Goal: Task Accomplishment & Management: Manage account settings

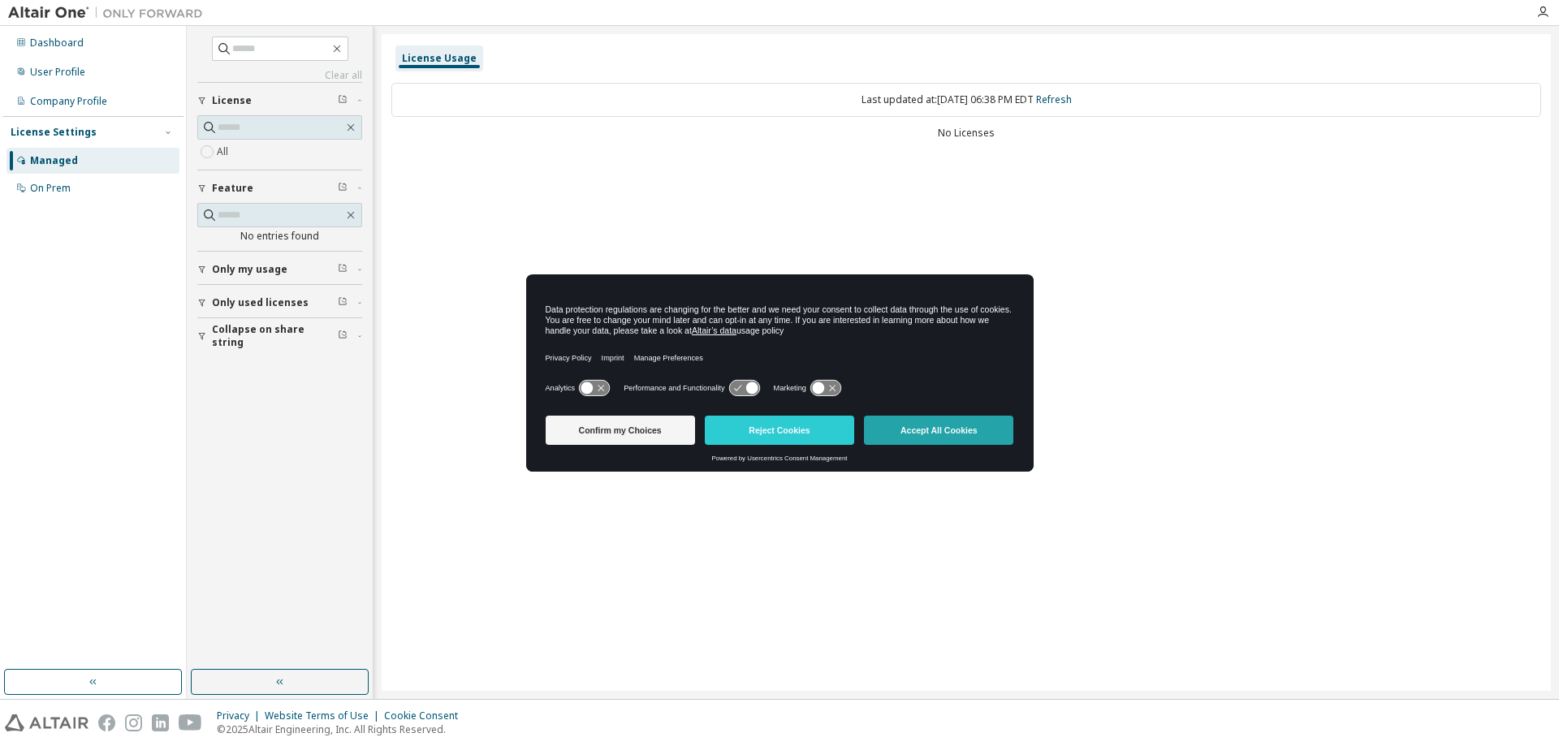
click at [948, 435] on button "Accept All Cookies" at bounding box center [938, 430] width 149 height 29
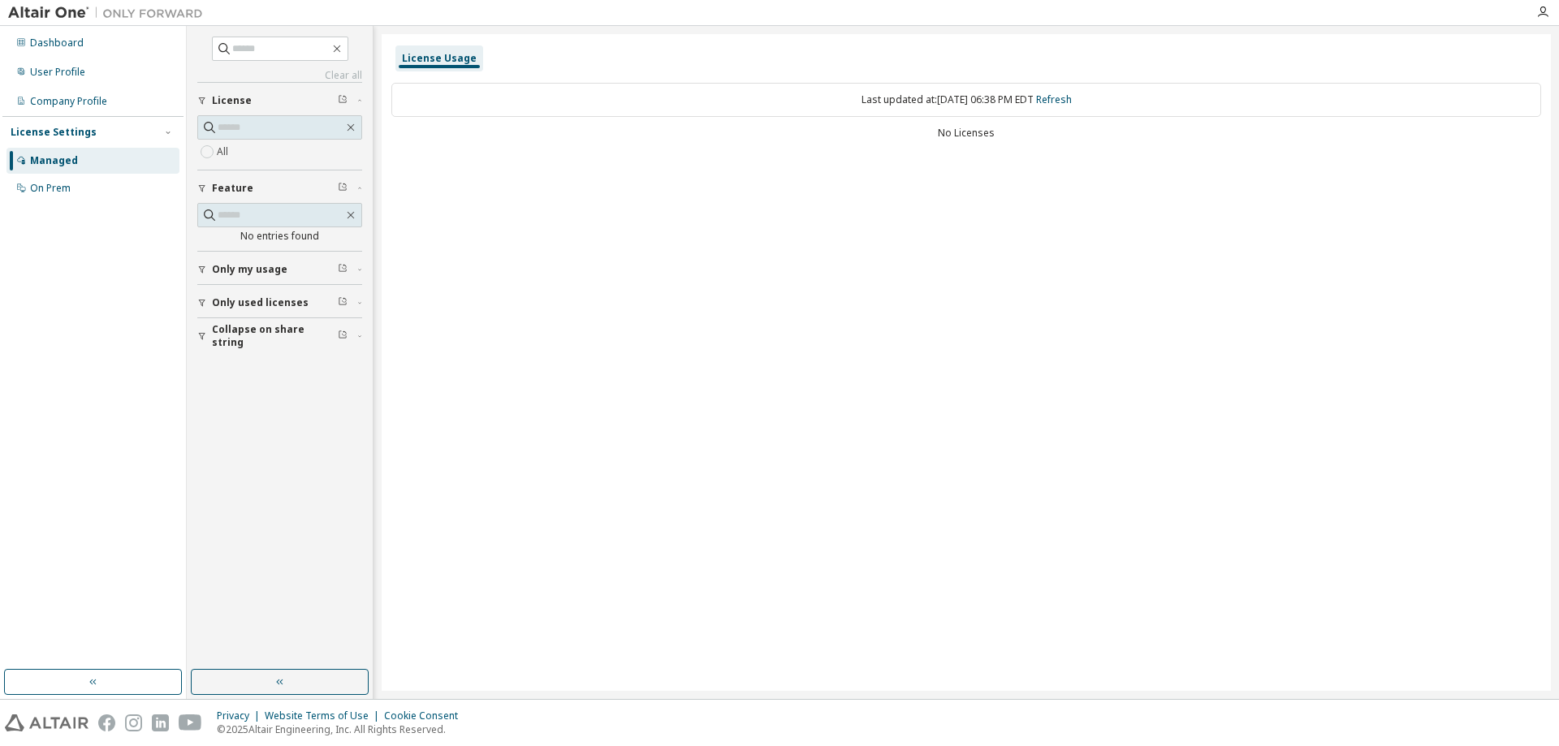
click at [274, 299] on span "Only used licenses" at bounding box center [260, 302] width 97 height 13
click at [789, 109] on div "Last updated at: [DATE] 06:38 PM EDT Refresh" at bounding box center [966, 100] width 1150 height 34
click at [81, 41] on div "Dashboard" at bounding box center [92, 43] width 173 height 26
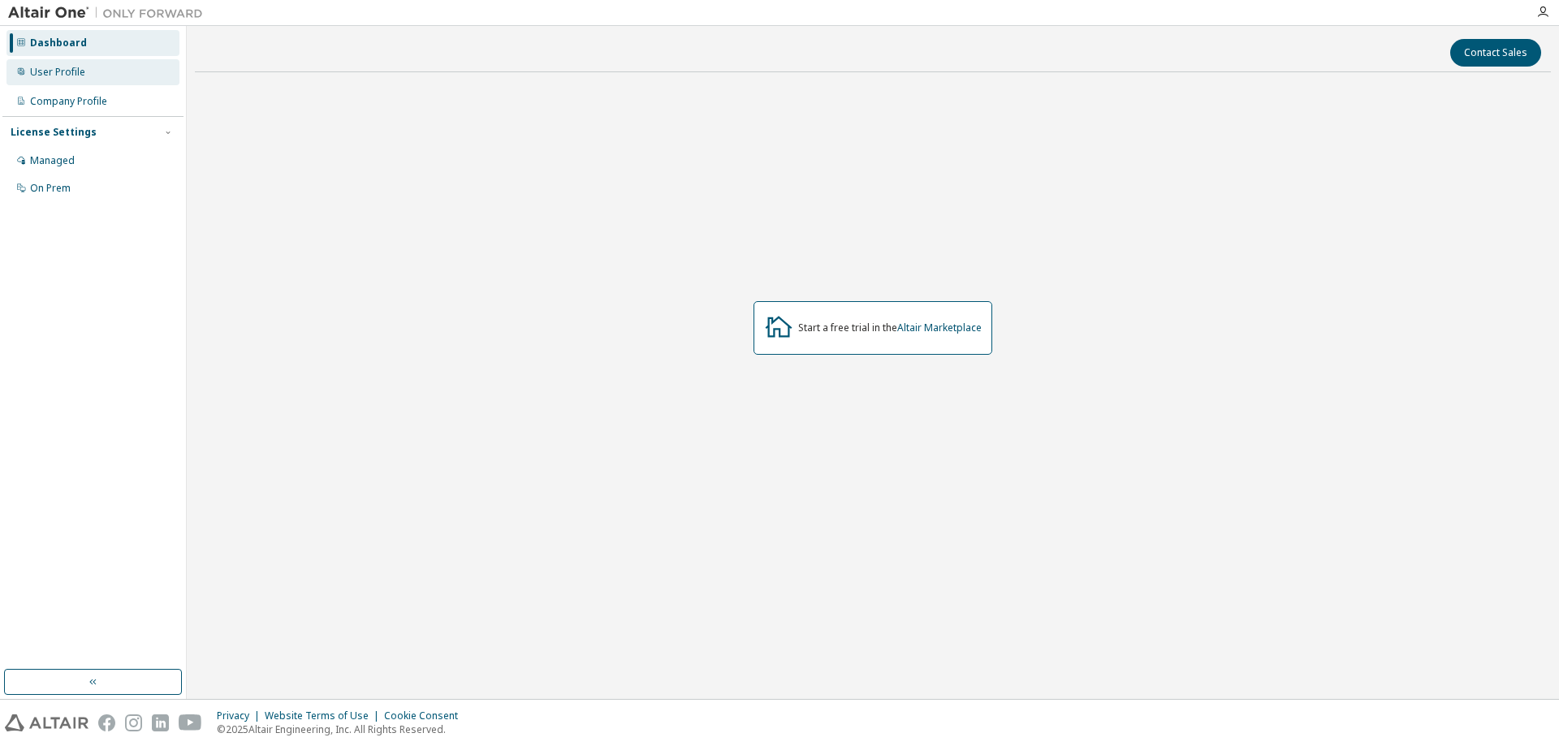
click at [74, 68] on div "User Profile" at bounding box center [57, 72] width 55 height 13
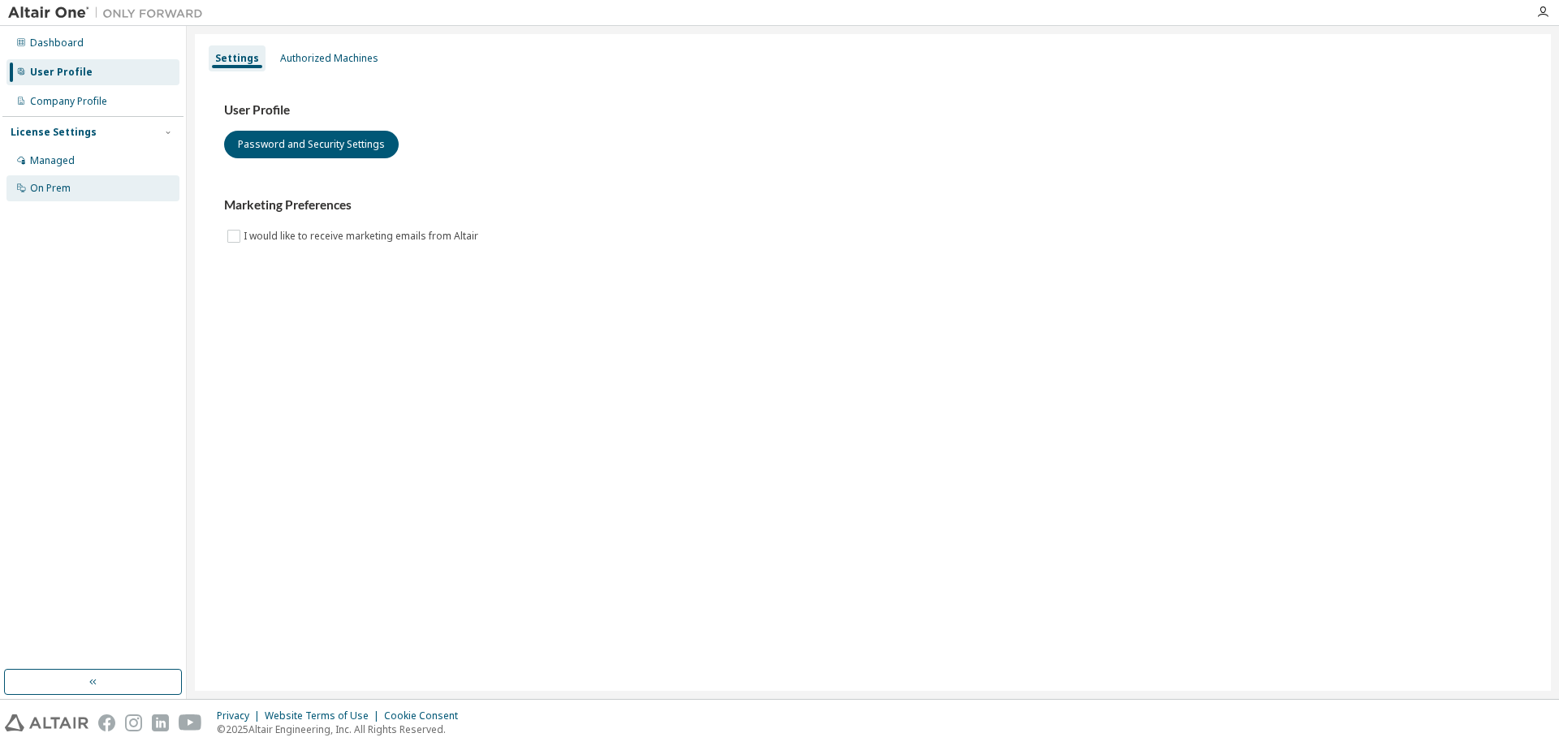
click at [93, 184] on div "On Prem" at bounding box center [92, 188] width 173 height 26
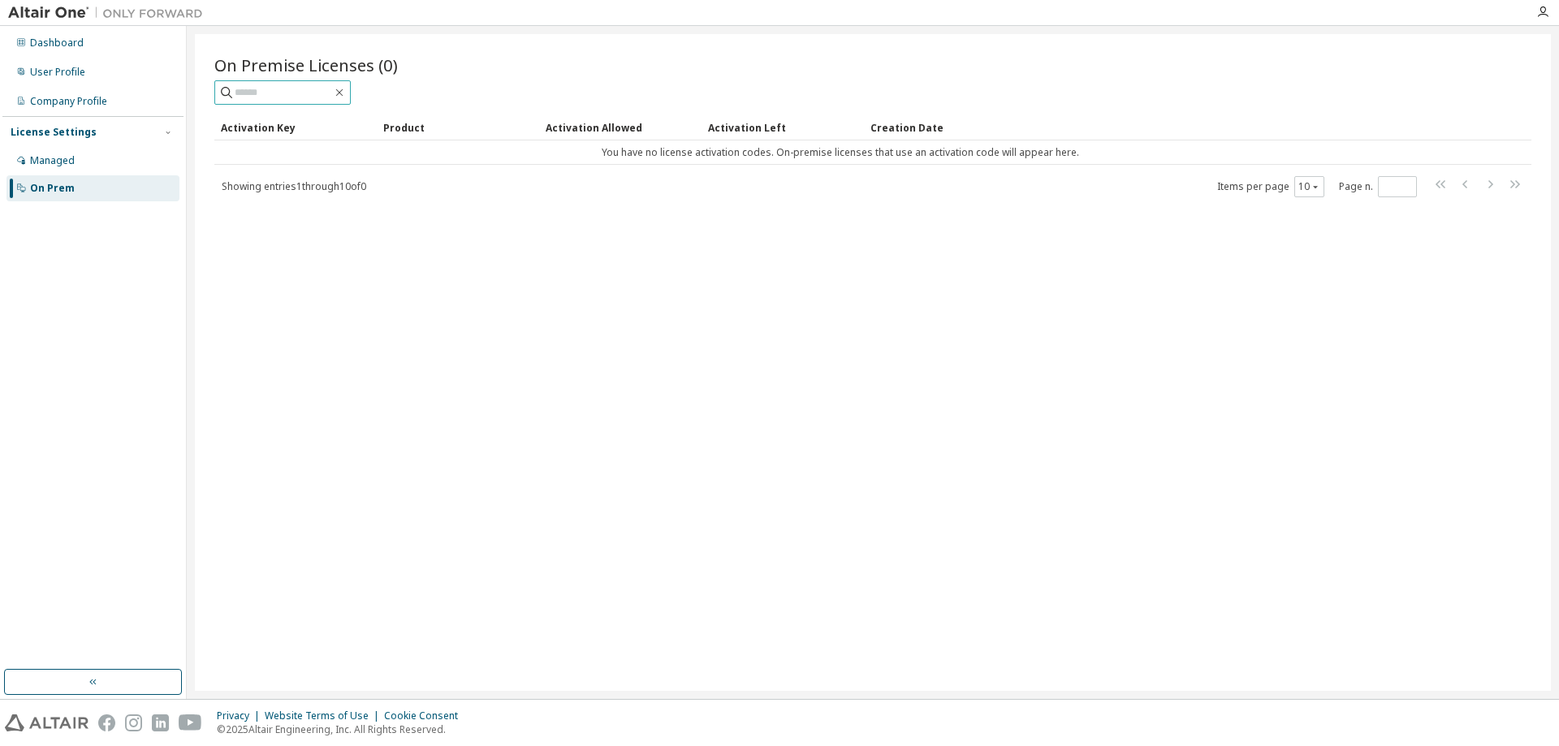
click at [296, 96] on input "text" at bounding box center [283, 92] width 97 height 16
click at [102, 158] on div "Managed" at bounding box center [92, 161] width 173 height 26
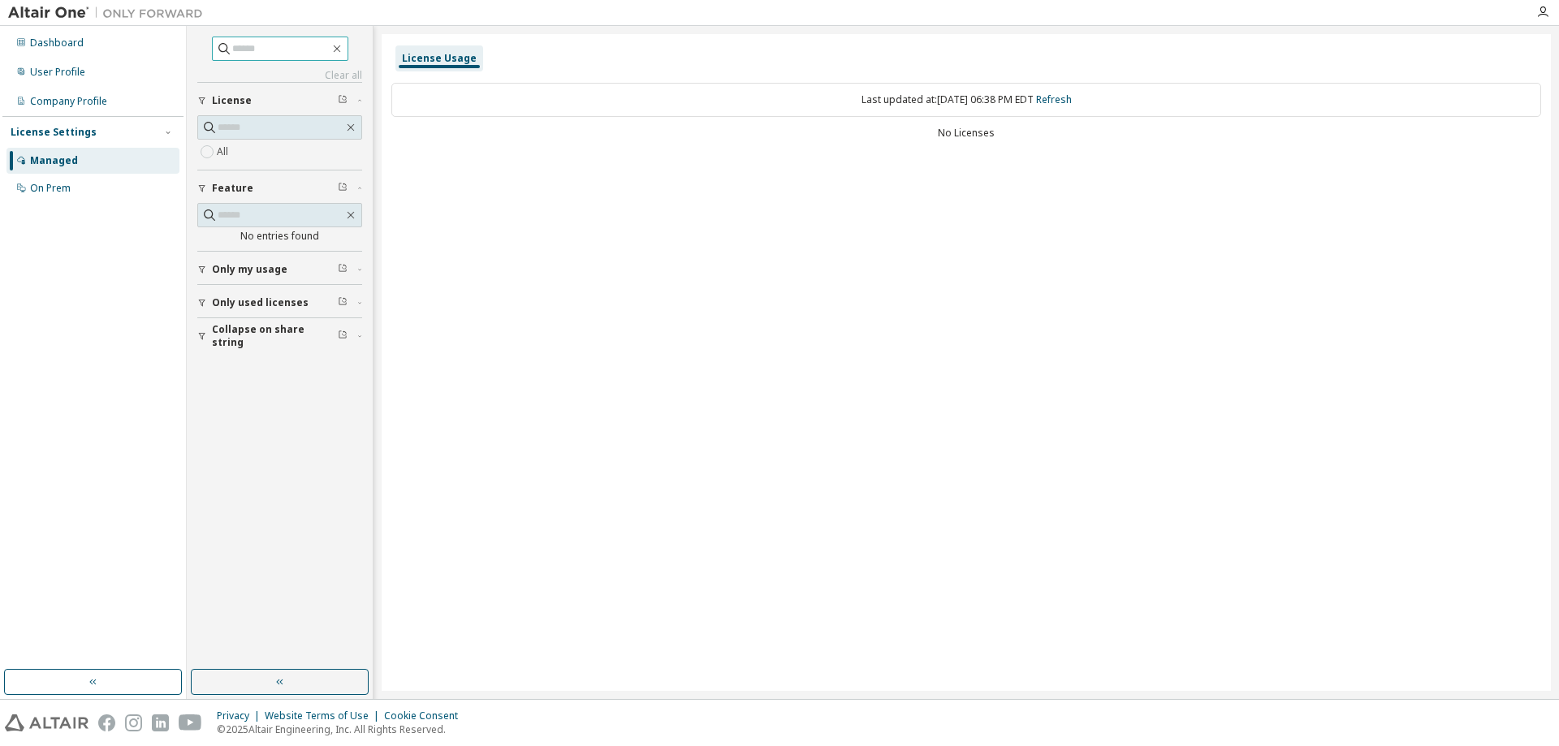
click at [278, 53] on input "text" at bounding box center [280, 49] width 97 height 16
type input "*"
type input "****"
